Goal: Task Accomplishment & Management: Manage account settings

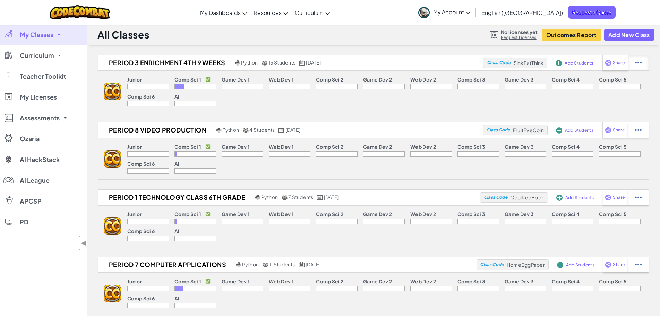
click at [636, 62] on img at bounding box center [638, 63] width 7 height 6
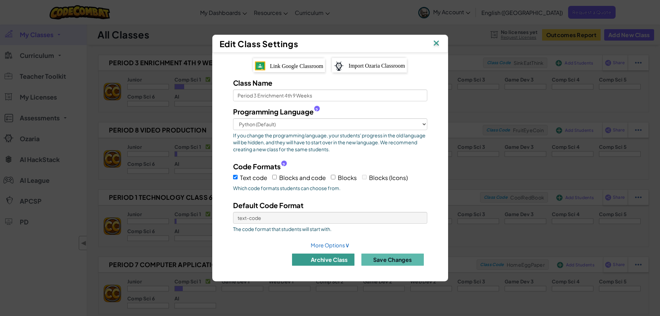
click at [329, 263] on button "archive class" at bounding box center [323, 260] width 62 height 12
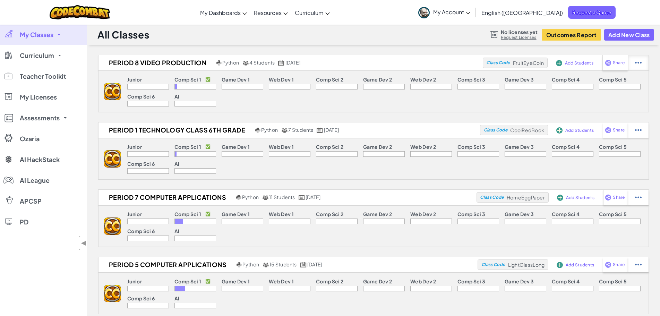
click at [634, 59] on div at bounding box center [638, 62] width 21 height 15
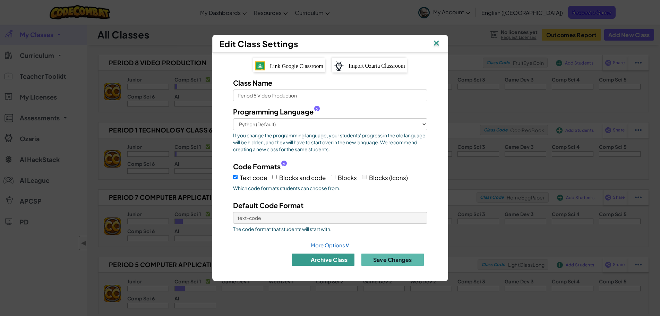
click at [322, 265] on button "archive class" at bounding box center [323, 260] width 62 height 12
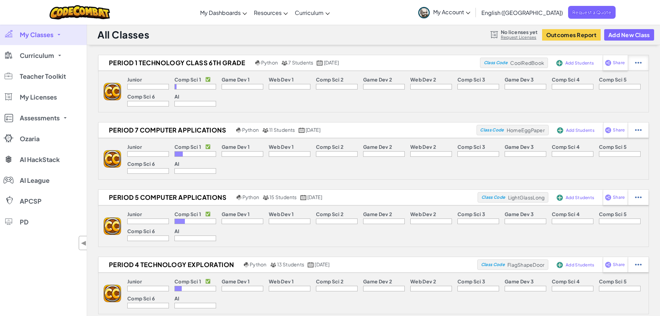
click at [635, 61] on div at bounding box center [638, 62] width 21 height 15
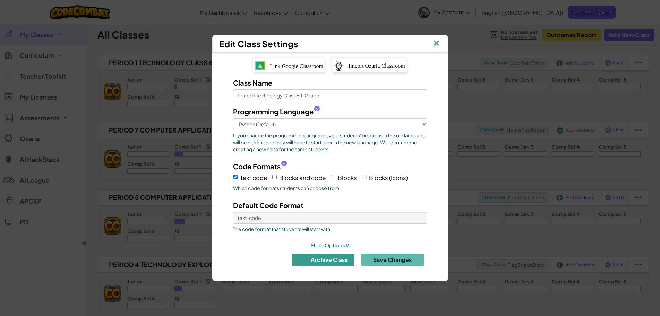
click at [315, 259] on button "archive class" at bounding box center [323, 260] width 62 height 12
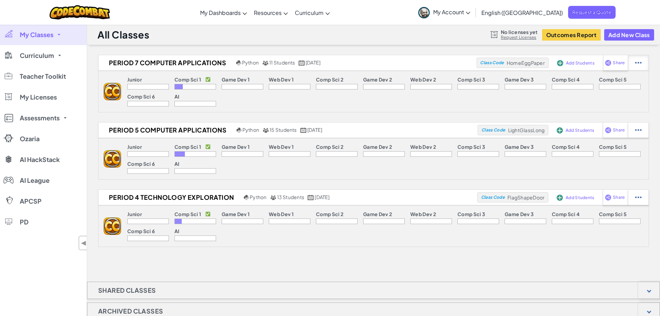
click at [635, 60] on div at bounding box center [638, 62] width 21 height 15
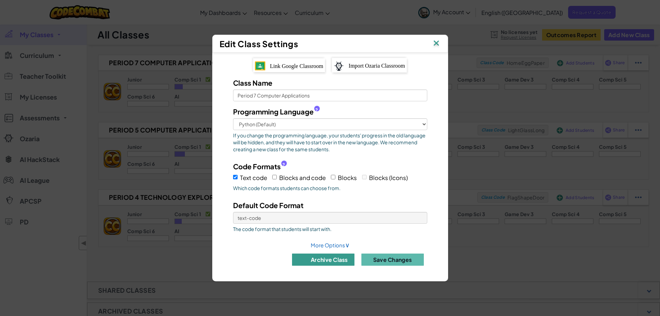
click at [313, 263] on button "archive class" at bounding box center [323, 260] width 62 height 12
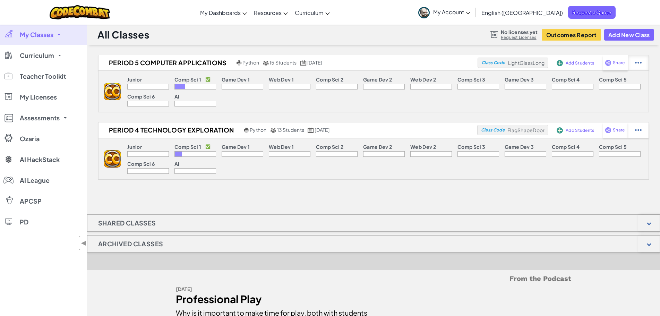
click at [644, 68] on div at bounding box center [638, 62] width 21 height 15
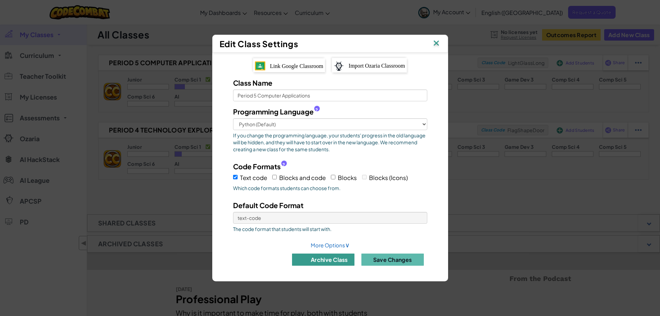
click at [340, 259] on button "archive class" at bounding box center [323, 260] width 62 height 12
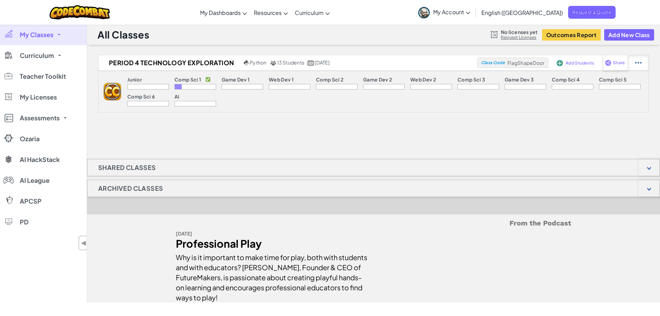
click at [635, 60] on img at bounding box center [638, 63] width 7 height 6
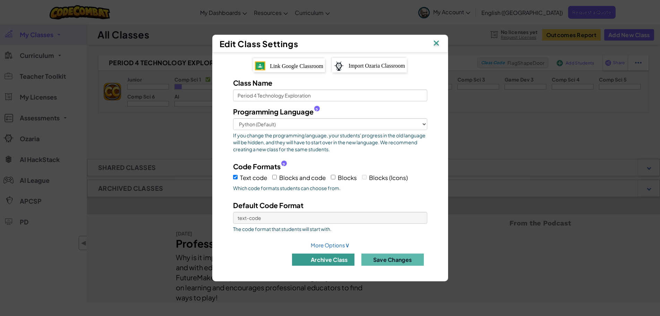
click at [305, 261] on img at bounding box center [302, 259] width 9 height 9
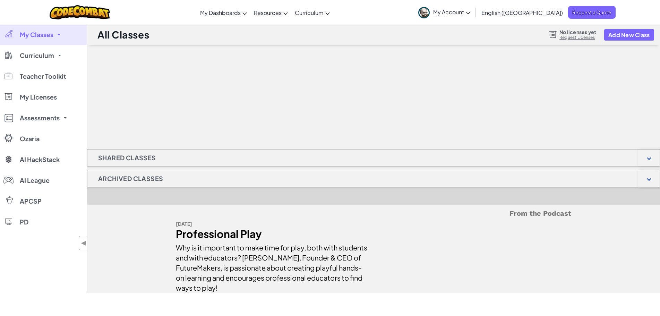
click at [36, 38] on span "My Classes" at bounding box center [37, 35] width 34 height 6
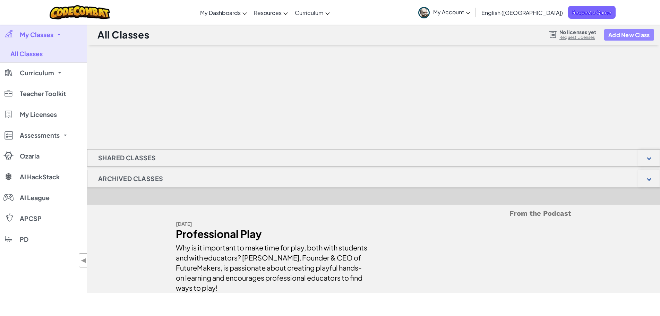
click at [626, 36] on button "Add New Class" at bounding box center [629, 34] width 50 height 11
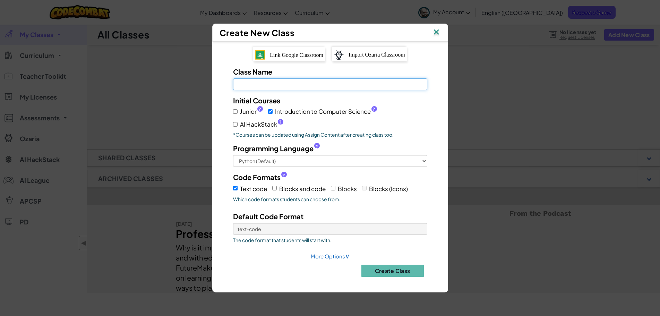
click at [264, 82] on input "Class Name Field is required" at bounding box center [330, 84] width 194 height 12
type input "Enrichment 1st 9 Weeks"
click at [305, 121] on div "Junior ? Introduction to Computer Science ? AI HackStack ?" at bounding box center [330, 117] width 194 height 24
click at [236, 109] on input "Junior ?" at bounding box center [235, 111] width 5 height 5
checkbox input "true"
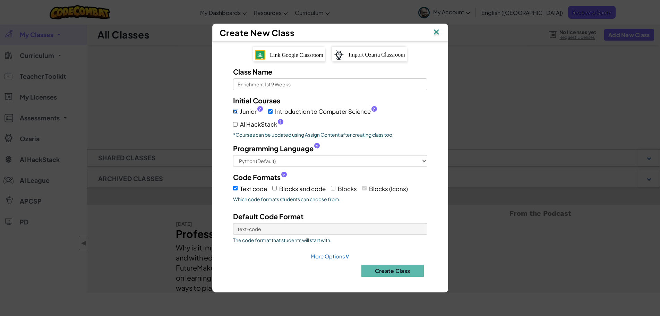
checkbox input "true"
click at [290, 55] on span "Link Google Classroom" at bounding box center [296, 55] width 53 height 6
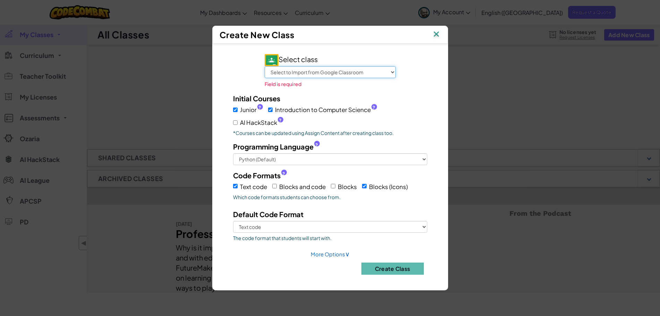
click at [297, 74] on select "Select to Import from Google Classroom 8th Hour Video Production/Yearbook 7th H…" at bounding box center [330, 72] width 131 height 12
select select "795563552605"
click at [265, 66] on select "Select to Import from Google Classroom 8th Hour Video Production/Yearbook 7th H…" at bounding box center [330, 72] width 131 height 12
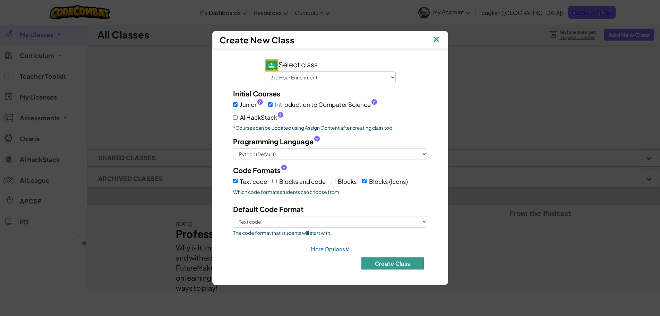
click at [390, 266] on button "Create Class" at bounding box center [392, 263] width 62 height 12
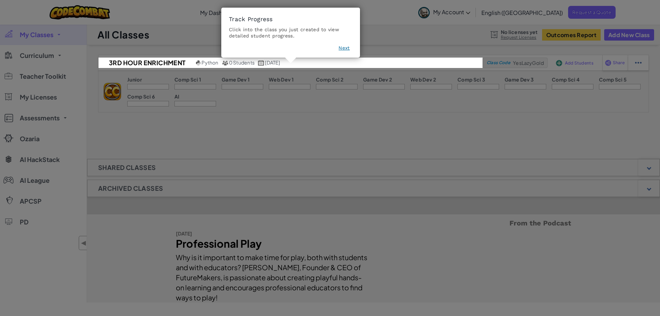
click at [348, 46] on button "Next" at bounding box center [344, 47] width 11 height 7
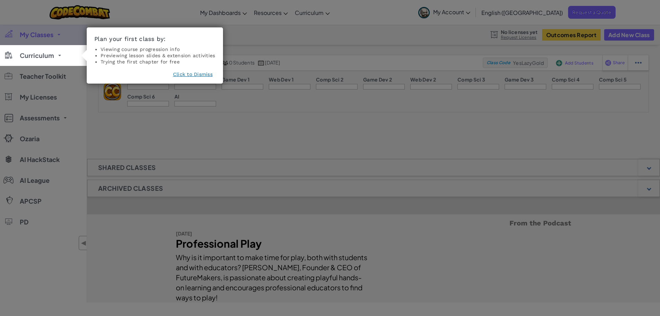
click at [196, 73] on button "Click to Dismiss" at bounding box center [193, 74] width 40 height 7
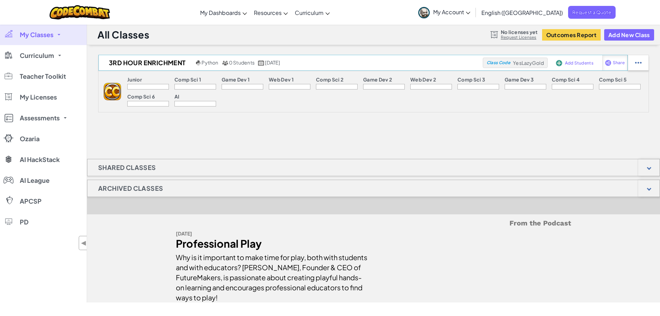
click at [612, 61] on div "Share" at bounding box center [614, 62] width 25 height 15
select select "write"
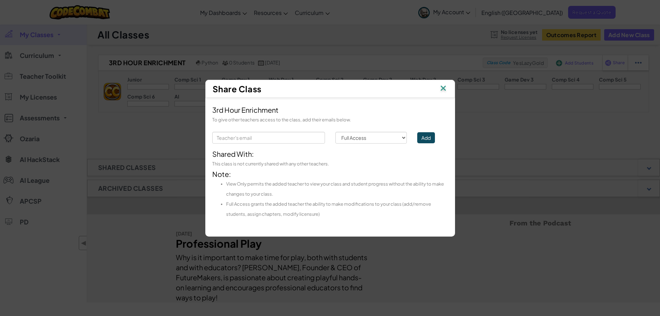
click at [443, 88] on img at bounding box center [443, 89] width 9 height 10
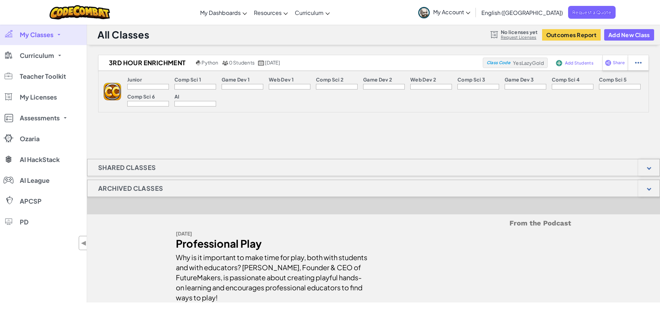
click at [480, 121] on div "3rd Hour Enrichment Python 0 Students [DATE] Class Code YesLazyGold Add Student…" at bounding box center [373, 89] width 573 height 69
drag, startPoint x: 333, startPoint y: 136, endPoint x: 360, endPoint y: 126, distance: 28.1
click at [338, 134] on div "3rd Hour Enrichment Python 0 Students [DATE] Class Code YesLazyGold Add Student…" at bounding box center [373, 179] width 573 height 248
click at [504, 64] on span "Class Code" at bounding box center [499, 63] width 24 height 4
click at [357, 31] on div "All Classes No licenses yet Request Licenses Outcomes Report Add New Class" at bounding box center [373, 34] width 573 height 21
